Goal: Find specific page/section: Find specific page/section

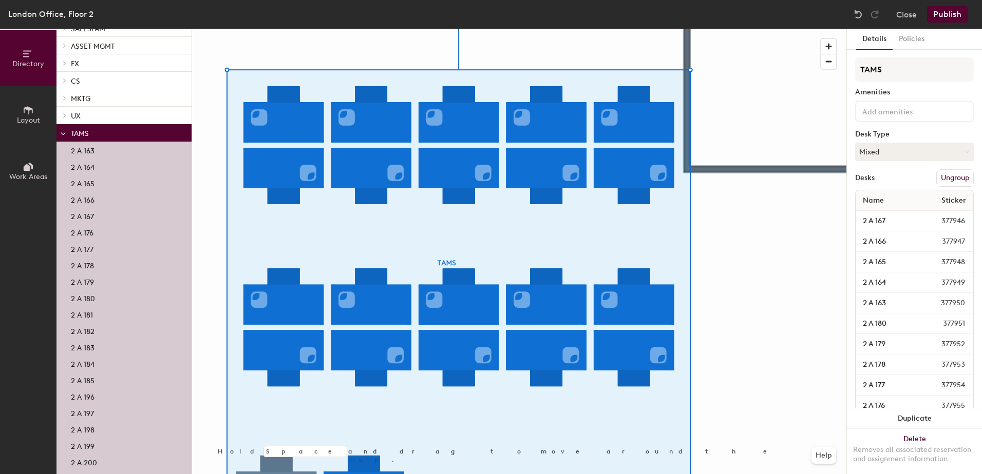
scroll to position [205, 0]
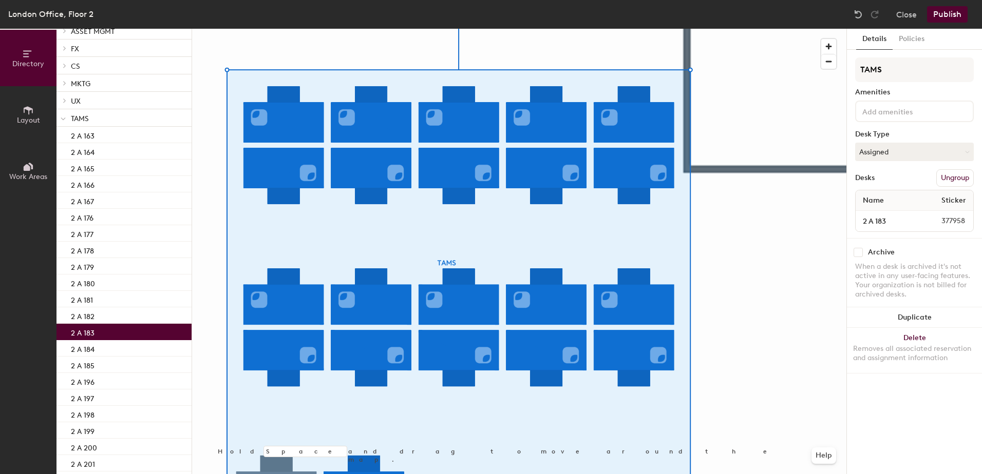
click at [90, 332] on p "2 A 183" at bounding box center [83, 332] width 24 height 12
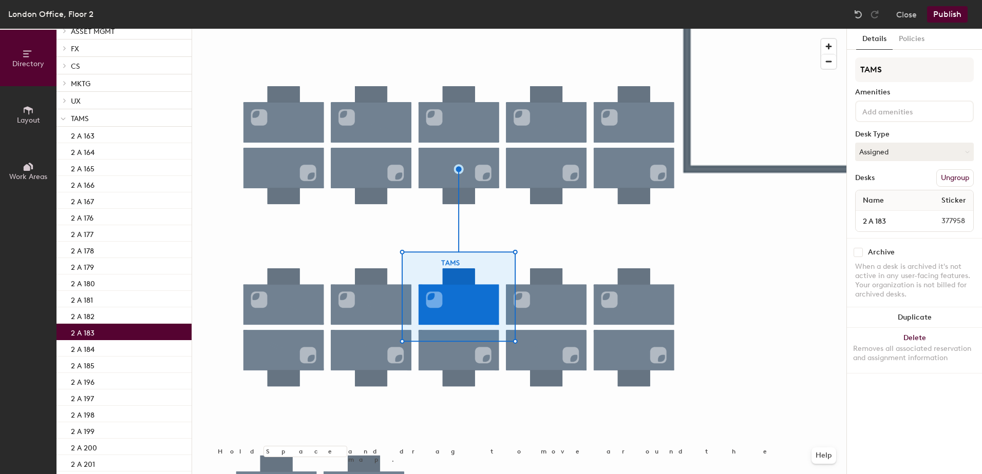
click at [908, 199] on div "Name Sticker" at bounding box center [914, 200] width 118 height 21
click at [898, 114] on input at bounding box center [906, 111] width 92 height 12
click at [893, 84] on div "TAMS Amenities Desk Type Assigned Desks Ungroup Name Sticker 2 A 183 377958" at bounding box center [914, 148] width 119 height 181
click at [933, 152] on button "Assigned" at bounding box center [914, 152] width 119 height 18
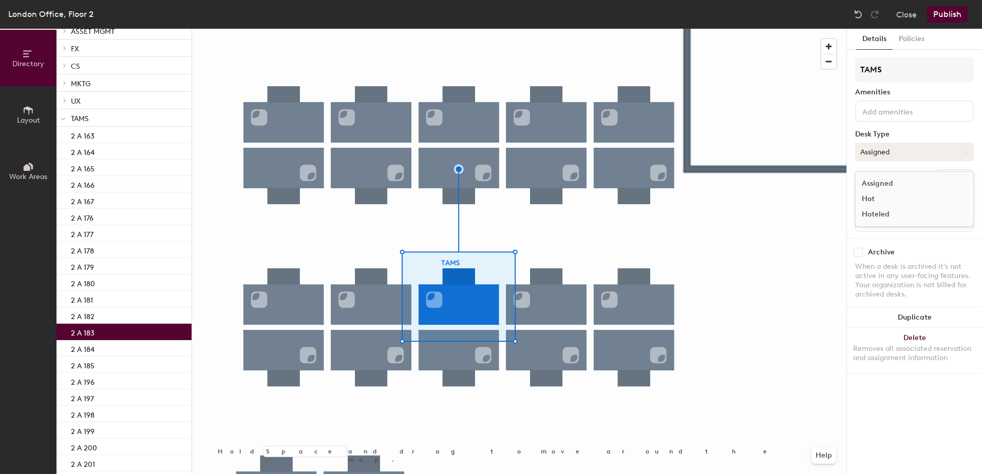
click at [932, 150] on button "Assigned" at bounding box center [914, 152] width 119 height 18
click at [915, 32] on button "Policies" at bounding box center [911, 39] width 38 height 21
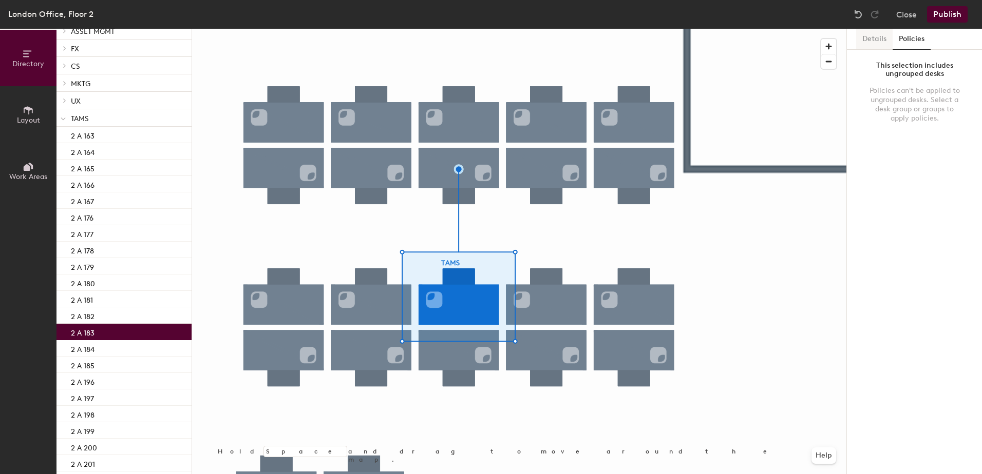
click at [873, 36] on button "Details" at bounding box center [874, 39] width 36 height 21
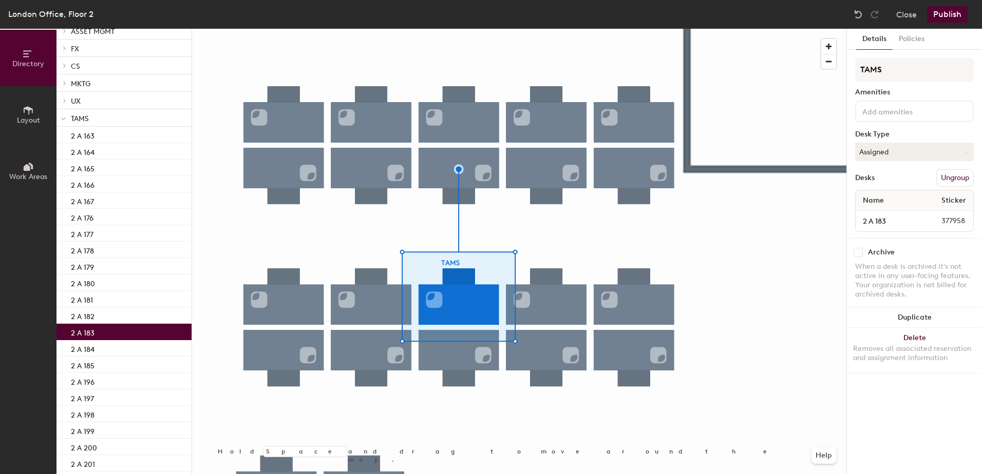
click at [36, 116] on button "Layout" at bounding box center [28, 114] width 56 height 56
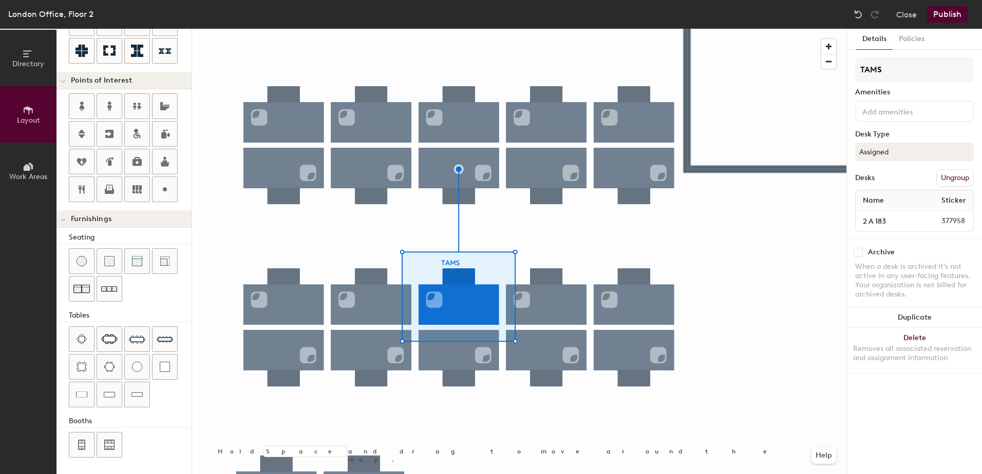
click at [39, 167] on button "Work Areas" at bounding box center [28, 171] width 56 height 56
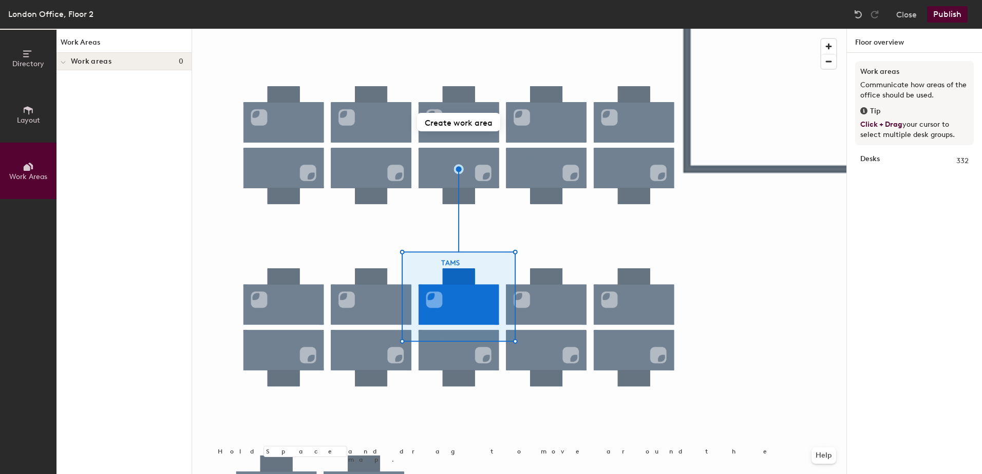
scroll to position [0, 0]
click at [914, 15] on button "Close" at bounding box center [906, 14] width 21 height 16
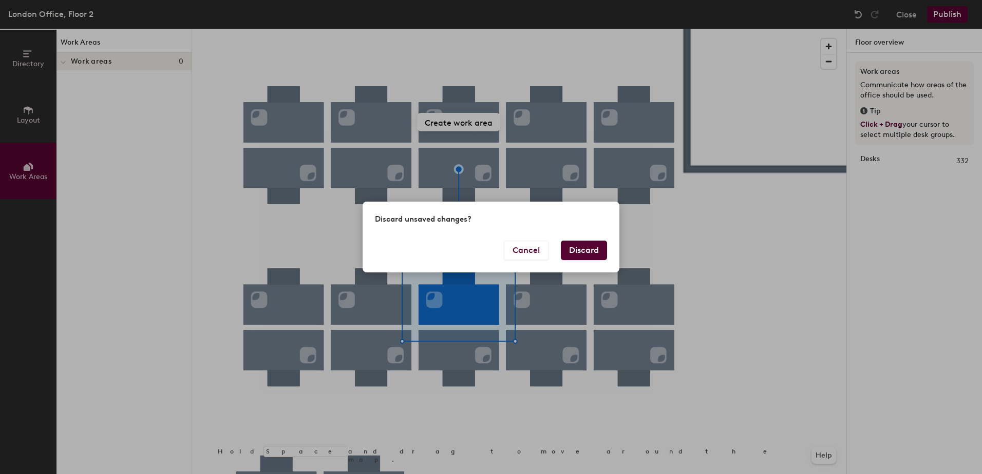
click at [579, 246] on button "Discard" at bounding box center [584, 251] width 46 height 20
